Goal: Information Seeking & Learning: Learn about a topic

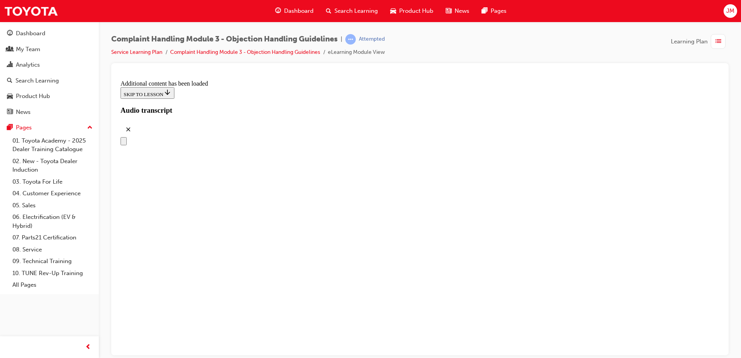
scroll to position [1307, 0]
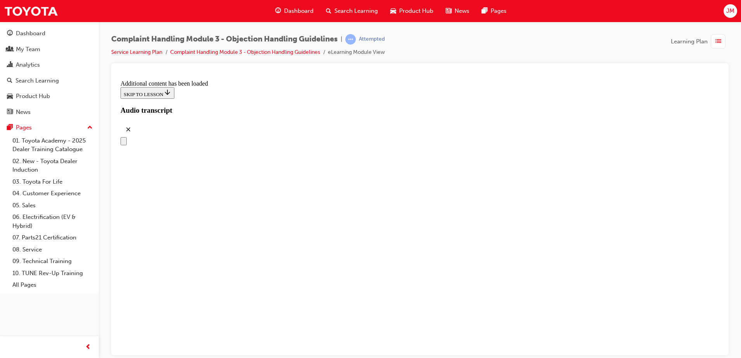
scroll to position [2306, 0]
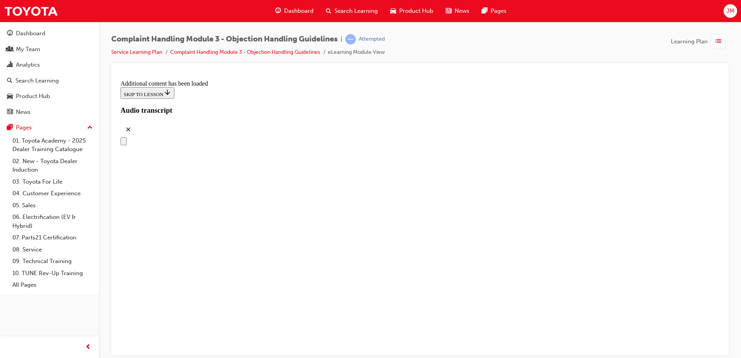
drag, startPoint x: 291, startPoint y: 117, endPoint x: 487, endPoint y: 114, distance: 195.7
drag, startPoint x: 358, startPoint y: 131, endPoint x: 382, endPoint y: 132, distance: 24.0
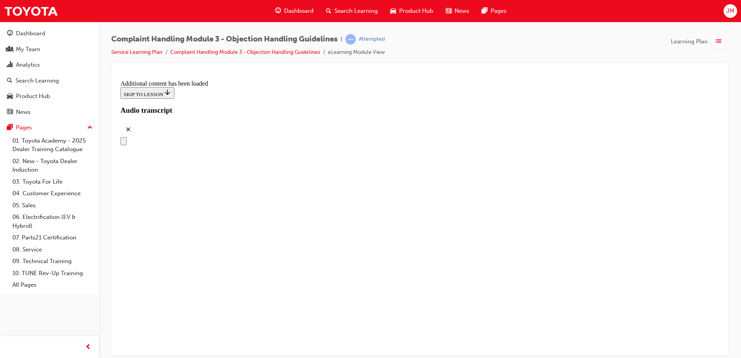
drag, startPoint x: 345, startPoint y: 169, endPoint x: 370, endPoint y: 170, distance: 25.2
drag, startPoint x: 343, startPoint y: 213, endPoint x: 362, endPoint y: 211, distance: 18.7
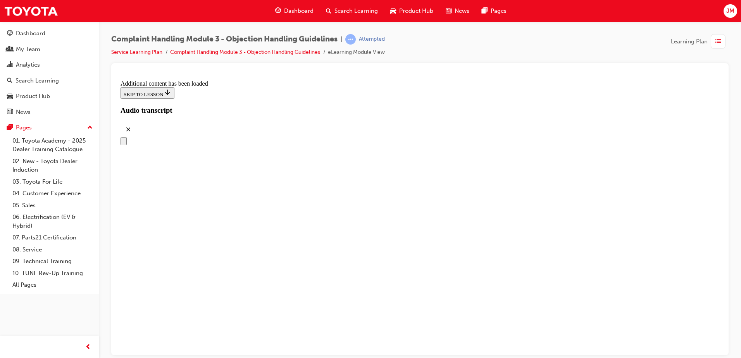
drag, startPoint x: 343, startPoint y: 286, endPoint x: 362, endPoint y: 243, distance: 47.0
drag, startPoint x: 350, startPoint y: 286, endPoint x: 366, endPoint y: 285, distance: 15.9
drag, startPoint x: 367, startPoint y: 285, endPoint x: 384, endPoint y: 284, distance: 17.1
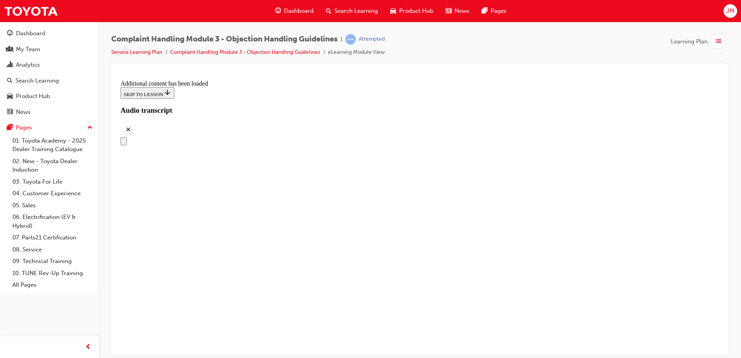
drag, startPoint x: 343, startPoint y: 283, endPoint x: 365, endPoint y: 282, distance: 22.1
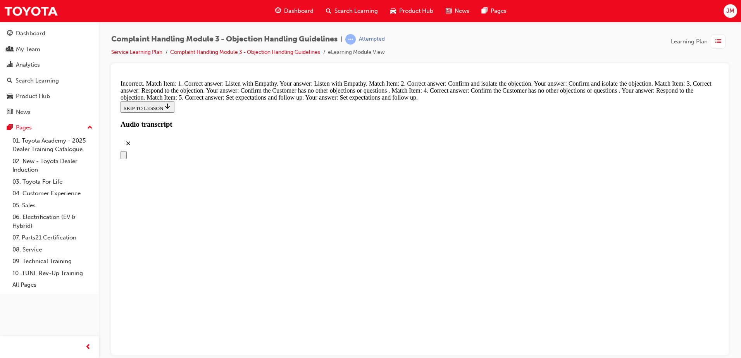
drag, startPoint x: 341, startPoint y: 199, endPoint x: 356, endPoint y: 193, distance: 15.7
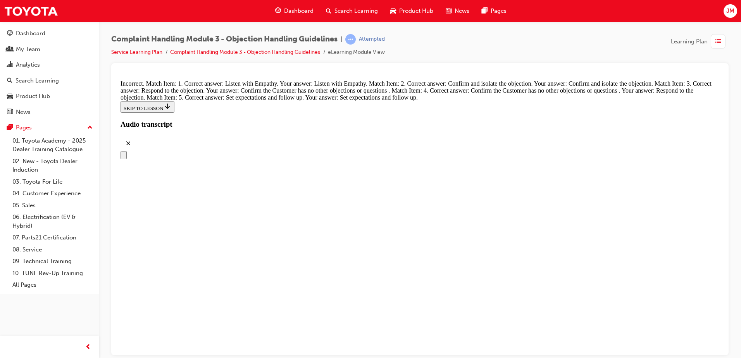
drag, startPoint x: 318, startPoint y: 176, endPoint x: 340, endPoint y: 176, distance: 22.1
drag, startPoint x: 339, startPoint y: 227, endPoint x: 357, endPoint y: 268, distance: 44.6
drag, startPoint x: 353, startPoint y: 228, endPoint x: 374, endPoint y: 227, distance: 20.9
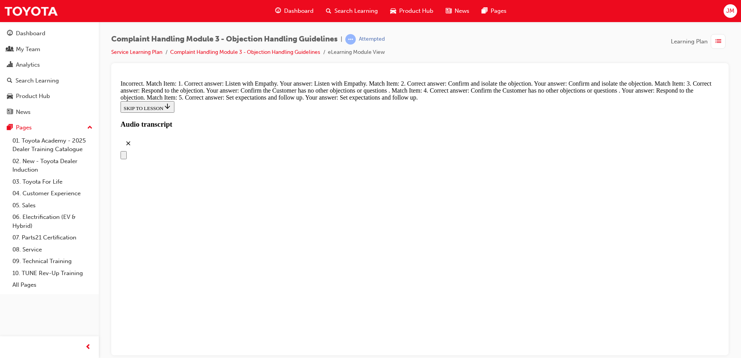
scroll to position [3067, 0]
drag, startPoint x: 354, startPoint y: 188, endPoint x: 377, endPoint y: 189, distance: 22.1
drag, startPoint x: 354, startPoint y: 227, endPoint x: 377, endPoint y: 225, distance: 22.9
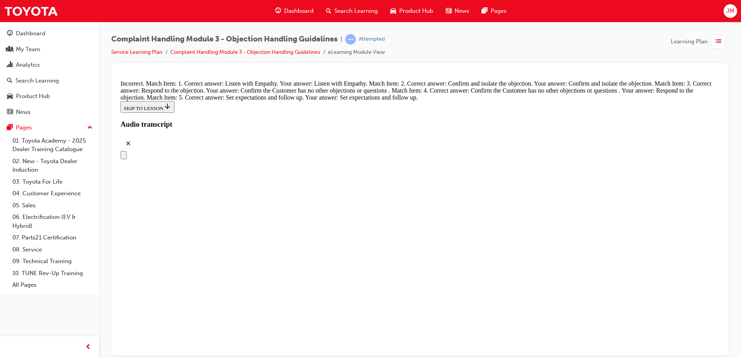
drag, startPoint x: 384, startPoint y: 258, endPoint x: 380, endPoint y: 265, distance: 7.1
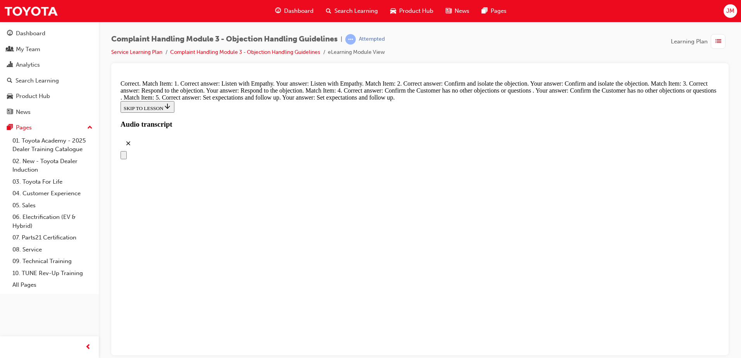
radio input "true"
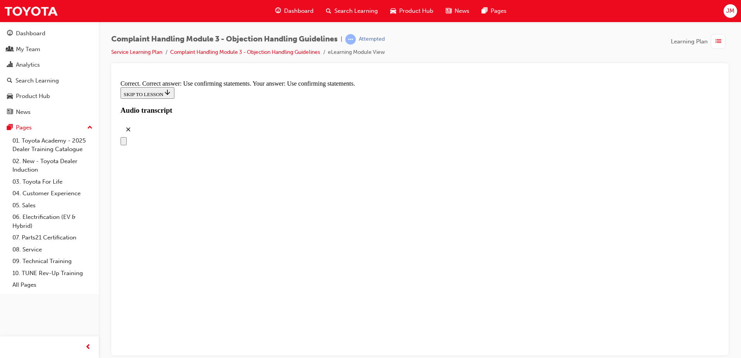
scroll to position [3648, 0]
radio input "true"
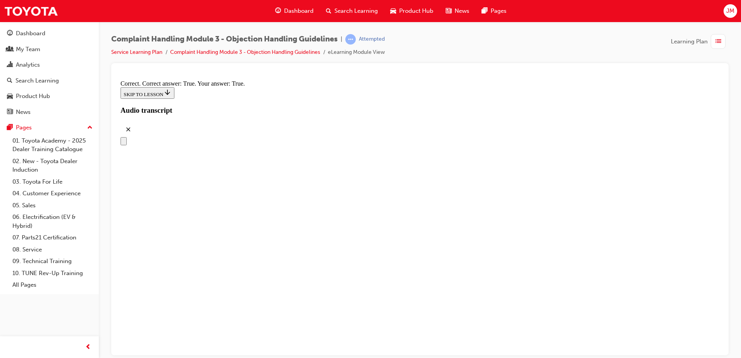
scroll to position [3958, 0]
checkbox input "true"
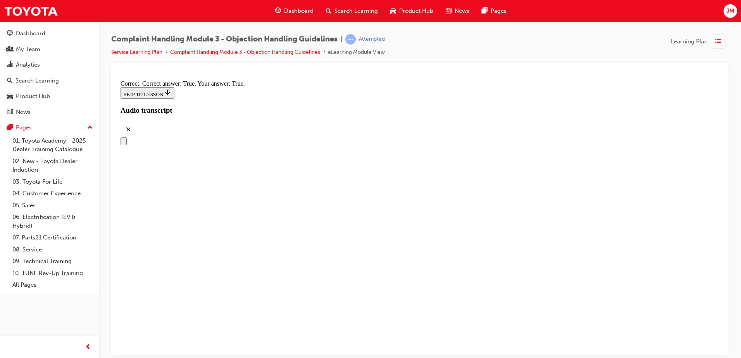
checkbox input "true"
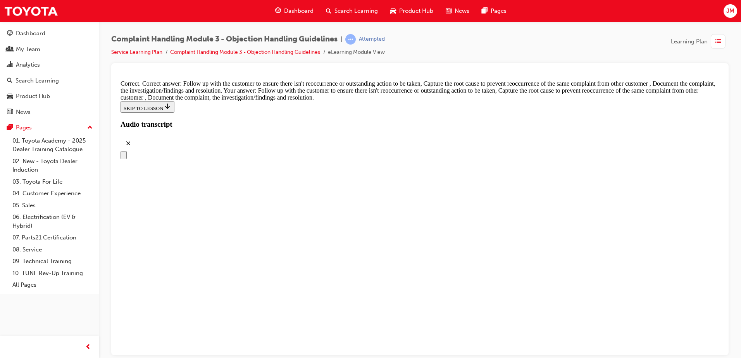
scroll to position [4063, 0]
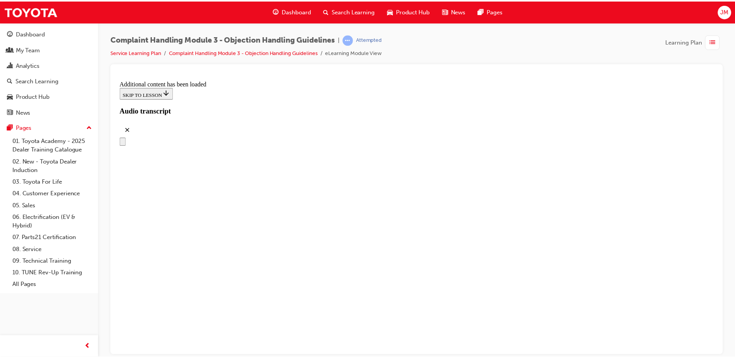
scroll to position [4380, 0]
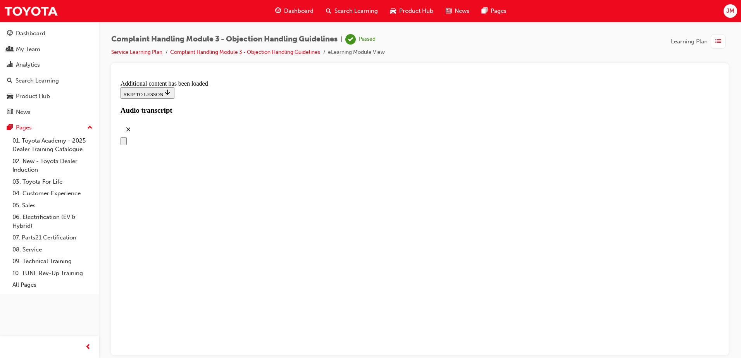
click at [334, 6] on div "Search Learning" at bounding box center [352, 11] width 64 height 16
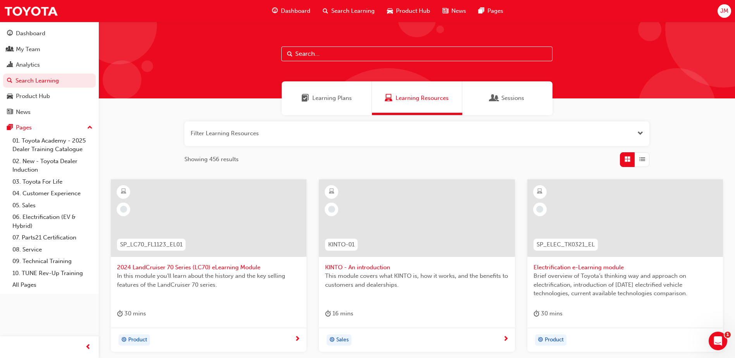
click at [315, 95] on span "Learning Plans" at bounding box center [332, 98] width 40 height 9
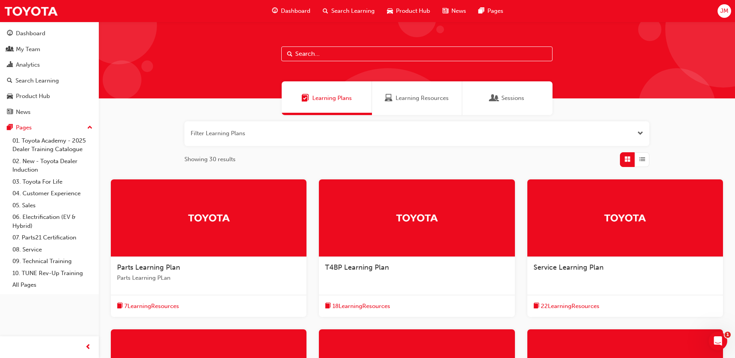
click at [616, 225] on div at bounding box center [625, 217] width 196 height 77
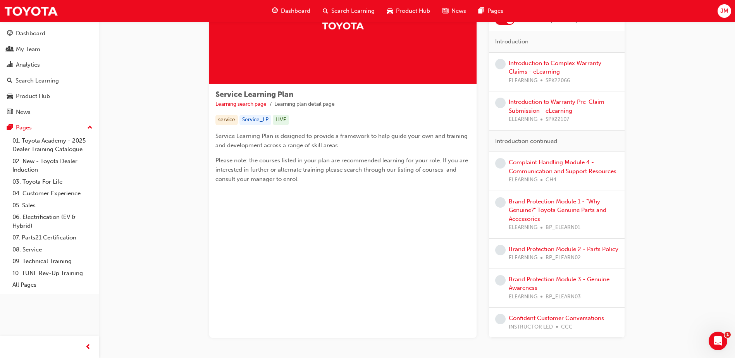
scroll to position [77, 0]
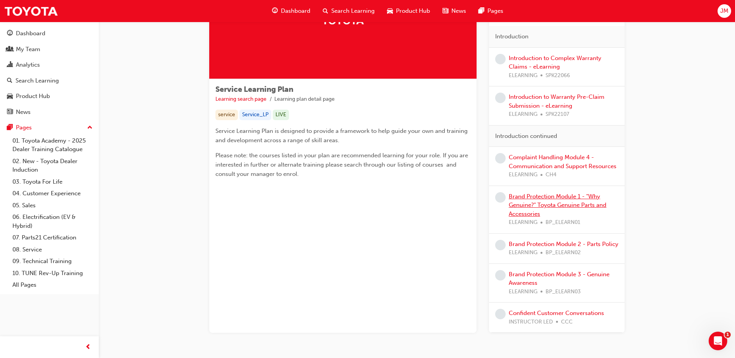
click at [527, 197] on link "Brand Protection Module 1 - "Why Genuine?" Toyota Genuine Parts and Accessories" at bounding box center [558, 205] width 98 height 24
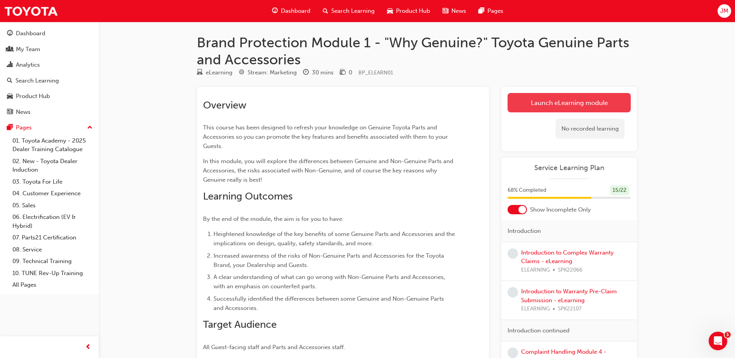
click at [529, 94] on link "Launch eLearning module" at bounding box center [569, 102] width 123 height 19
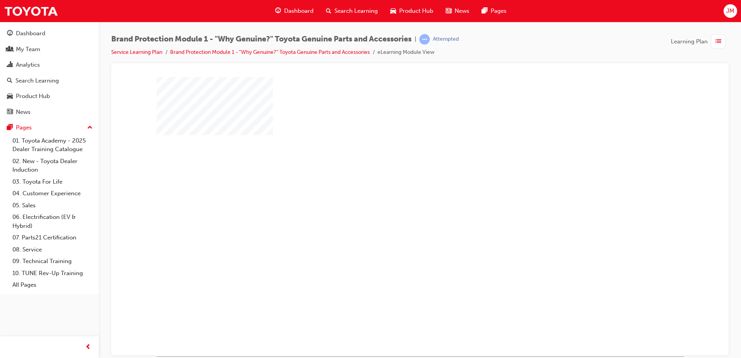
scroll to position [11, 0]
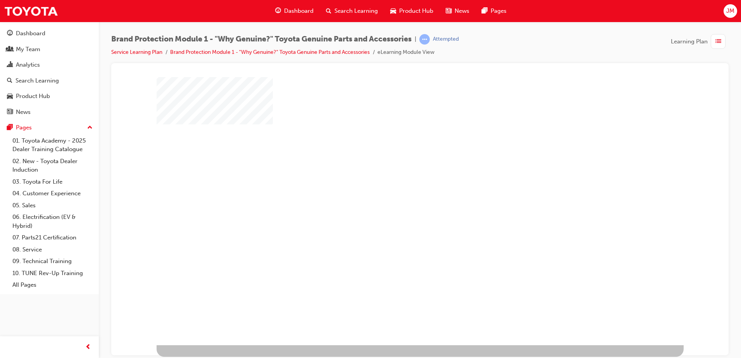
click at [397, 183] on div "play" at bounding box center [397, 183] width 0 height 0
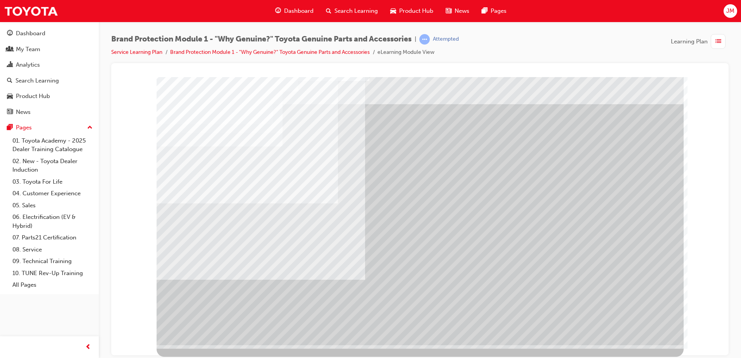
scroll to position [0, 0]
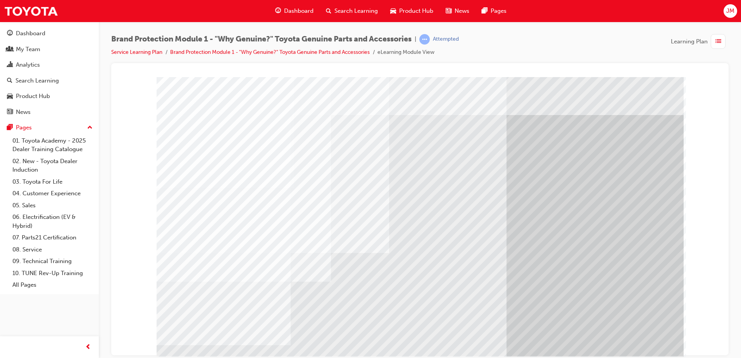
scroll to position [11, 0]
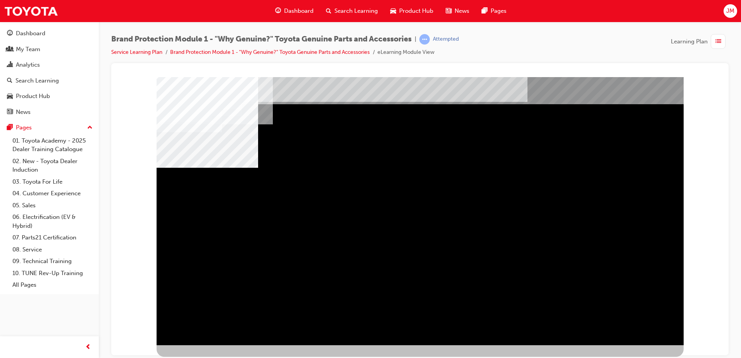
scroll to position [0, 0]
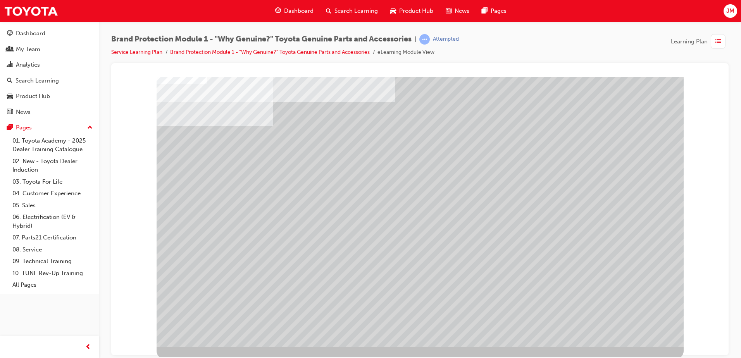
scroll to position [11, 0]
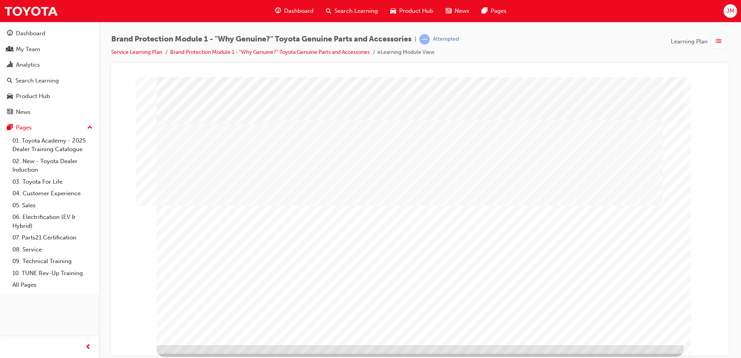
scroll to position [0, 0]
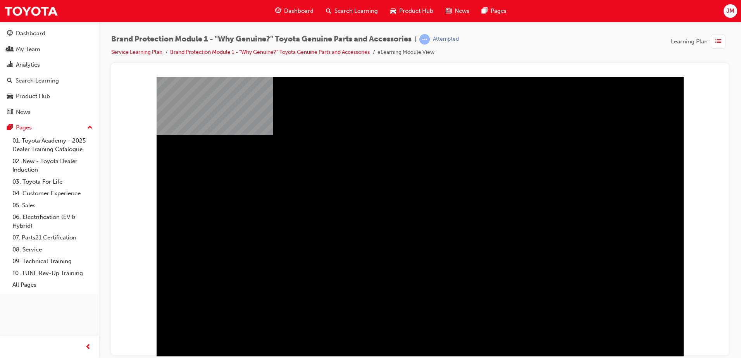
click at [475, 322] on div "video_sparkplugs" at bounding box center [420, 223] width 527 height 279
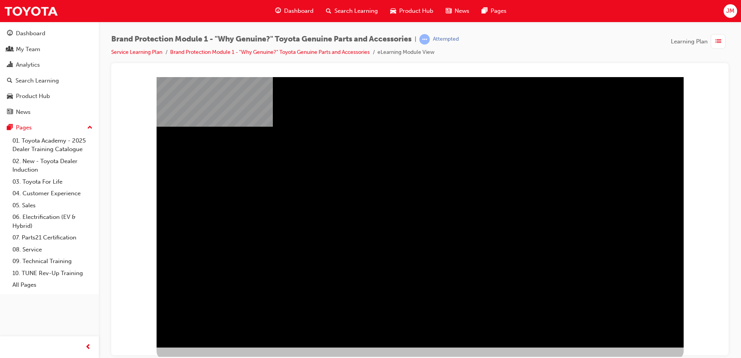
scroll to position [11, 0]
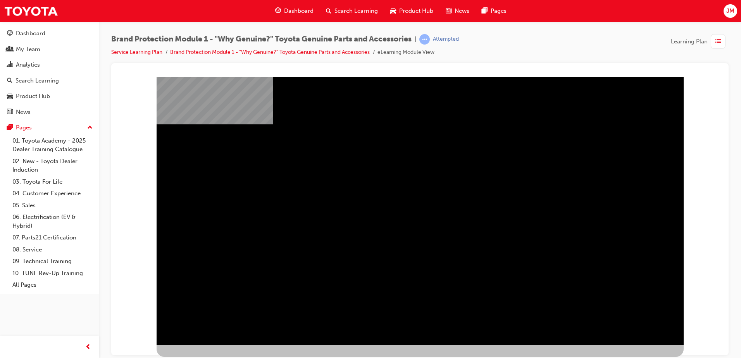
click at [605, 245] on div "video_sparkplugs" at bounding box center [420, 212] width 527 height 279
click at [552, 231] on div "video_sparkplugs" at bounding box center [420, 212] width 527 height 279
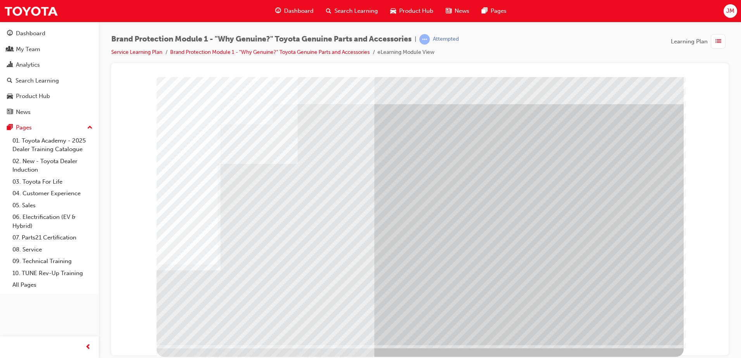
scroll to position [0, 0]
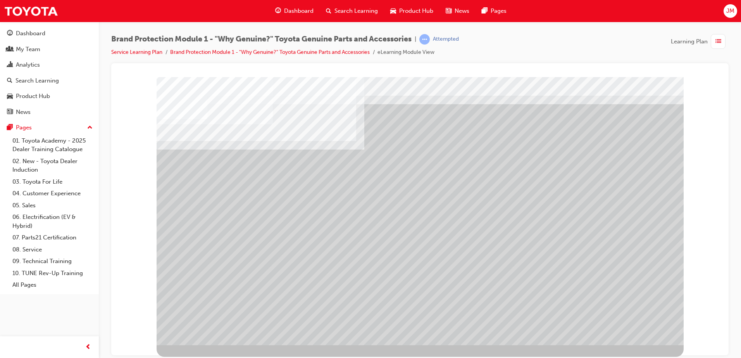
scroll to position [0, 0]
